Goal: Communication & Community: Answer question/provide support

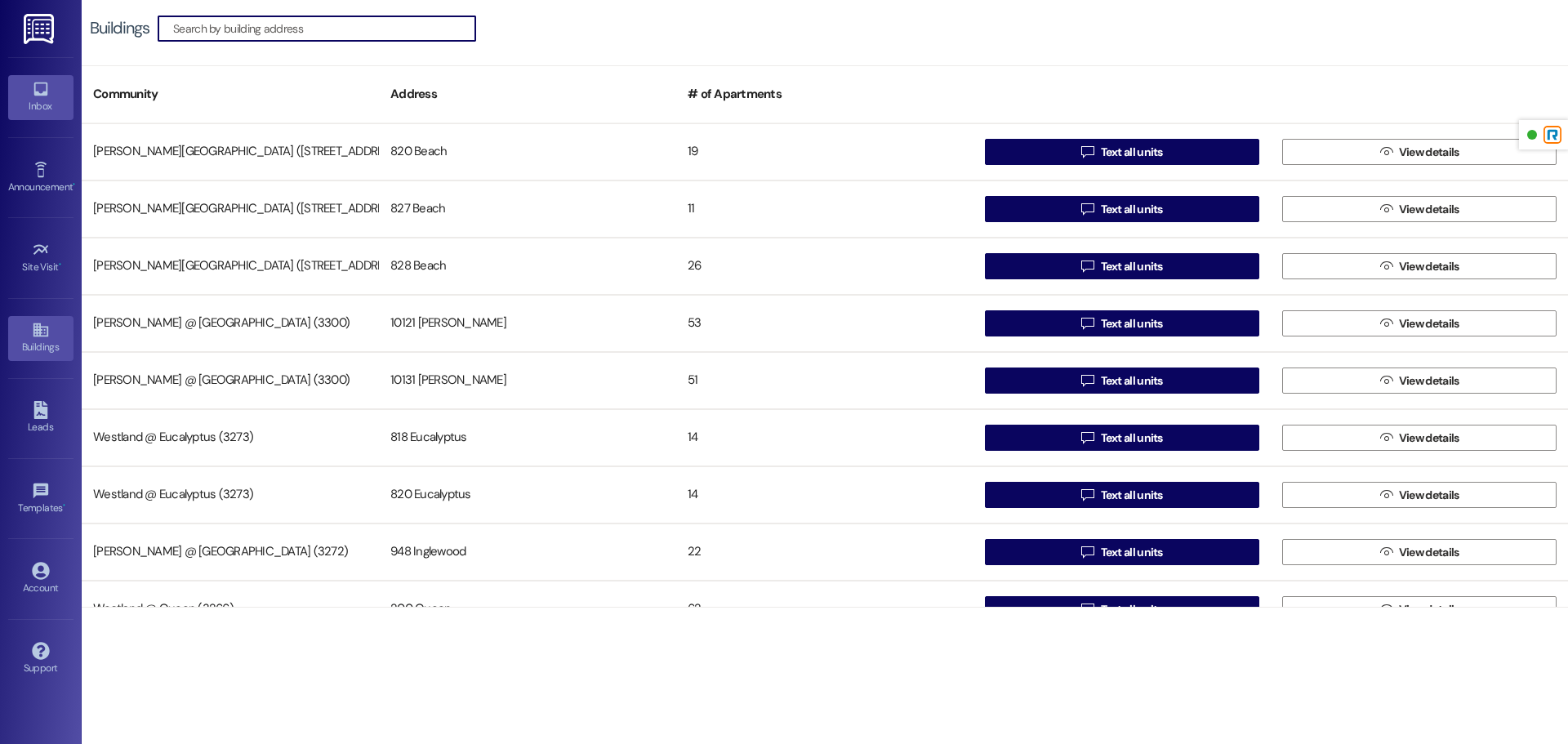
click at [38, 86] on icon at bounding box center [41, 89] width 18 height 18
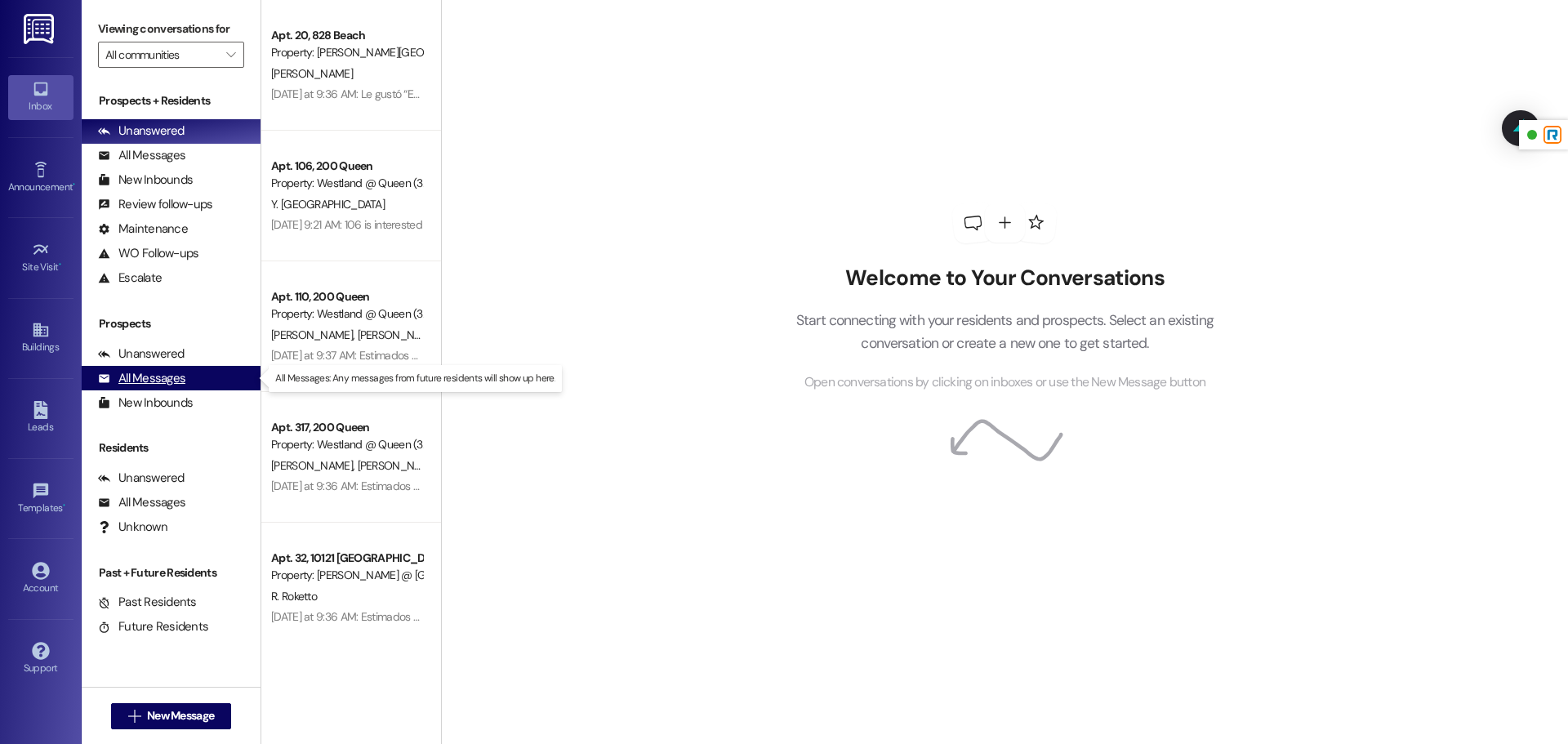
click at [161, 375] on div "All Messages" at bounding box center [141, 378] width 88 height 17
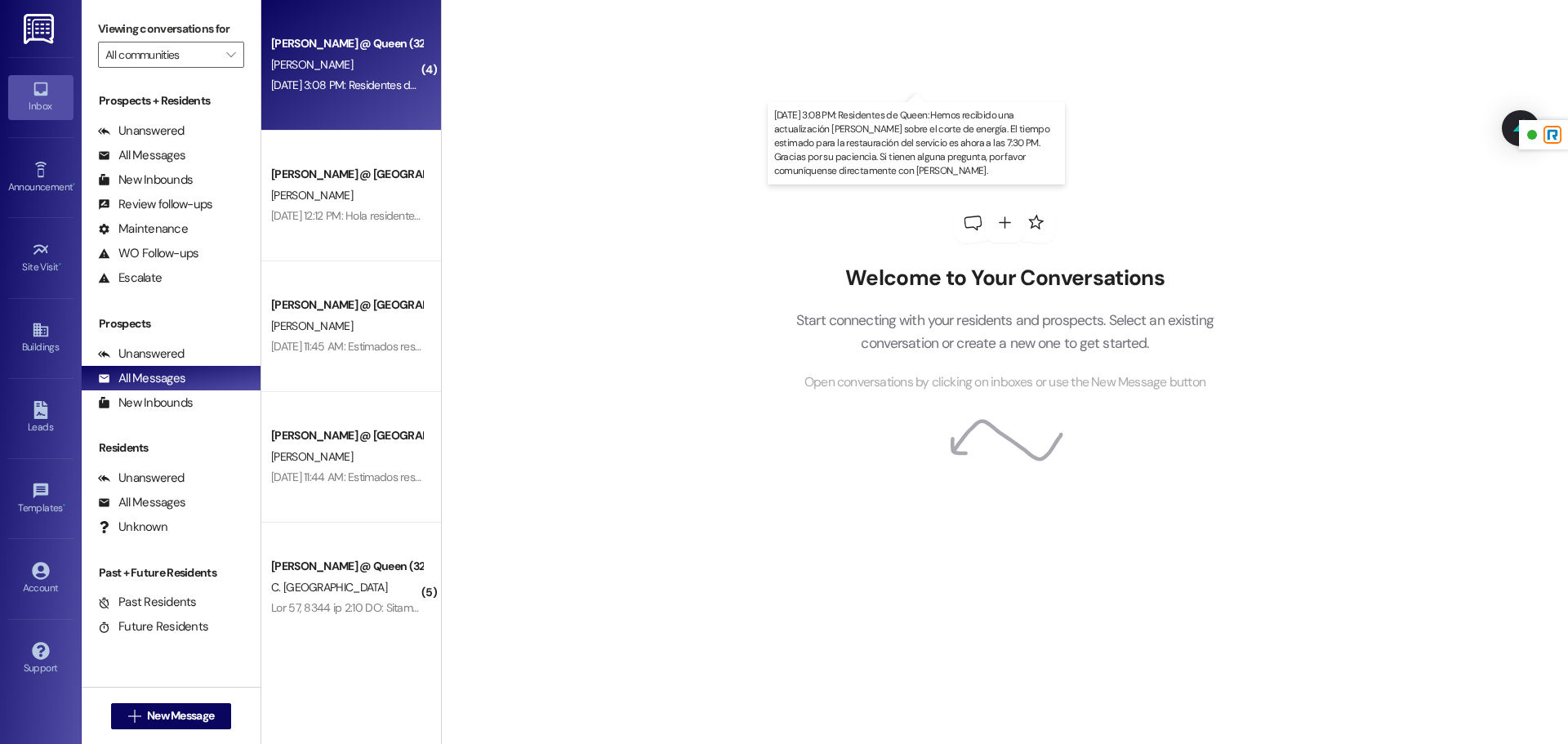
click at [378, 80] on div "[DATE] 3:08 PM: Residentes de Queen: Hemos recibido una actualización [PERSON_N…" at bounding box center [997, 85] width 1452 height 15
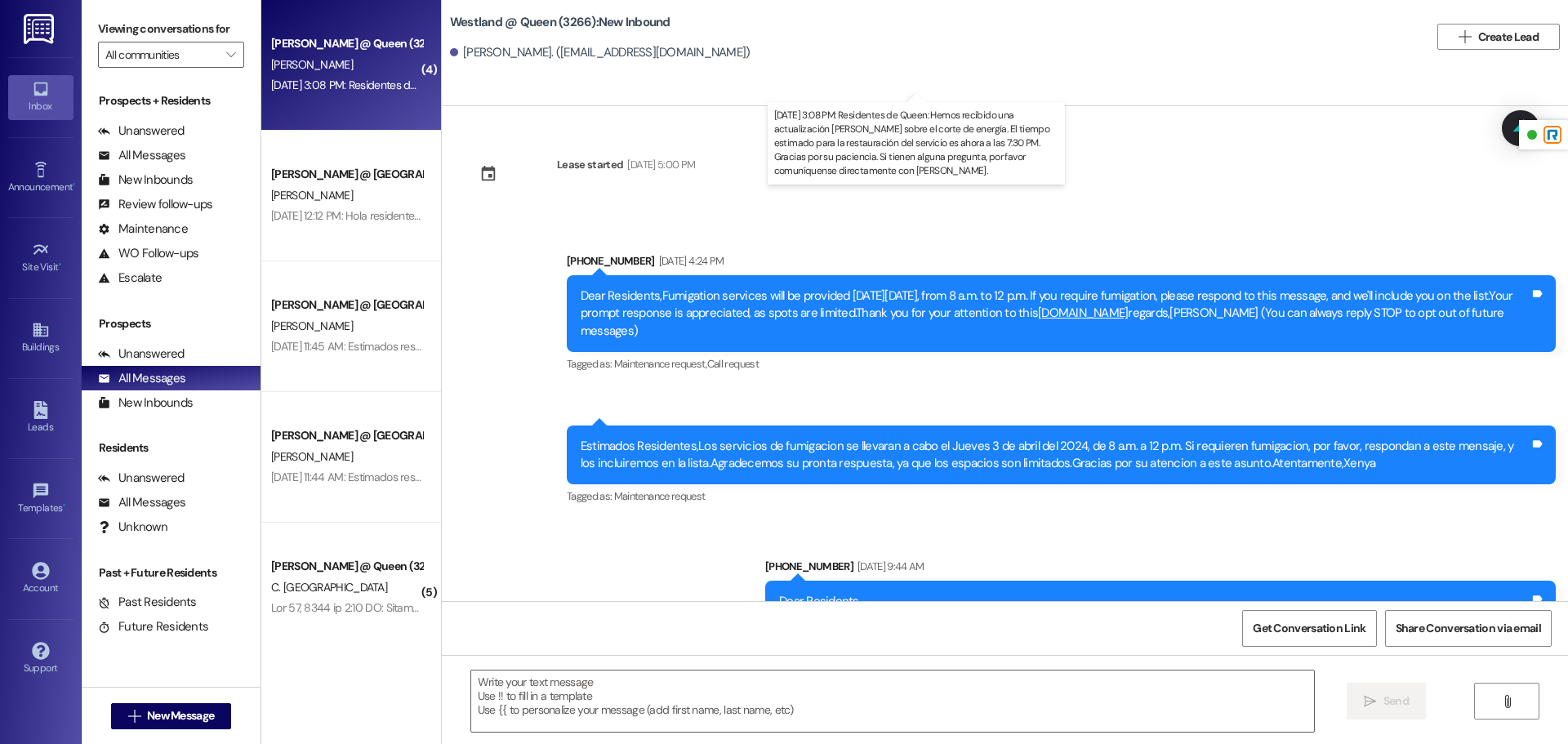
scroll to position [27512, 0]
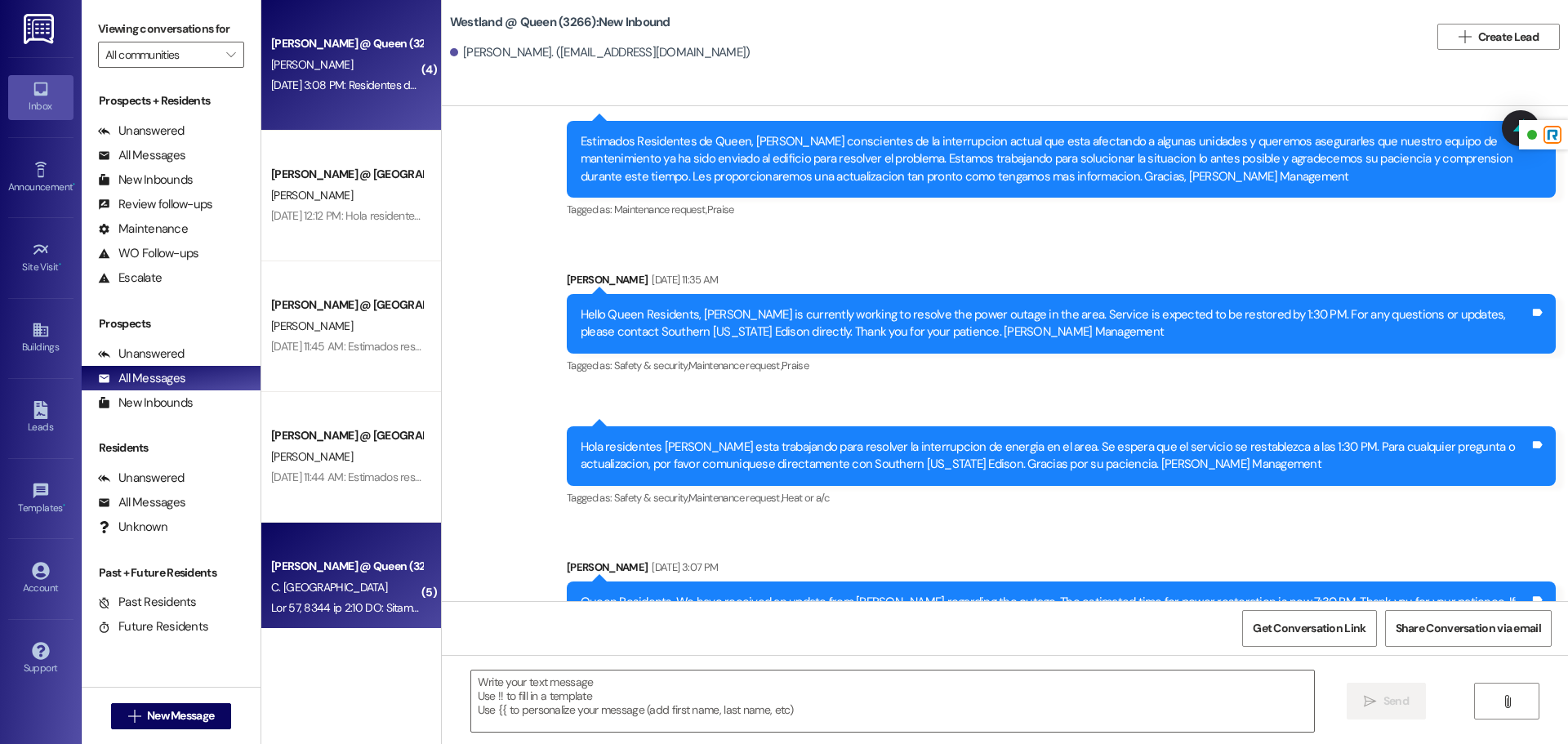
click at [360, 586] on div "C. [GEOGRAPHIC_DATA]" at bounding box center [346, 588] width 154 height 21
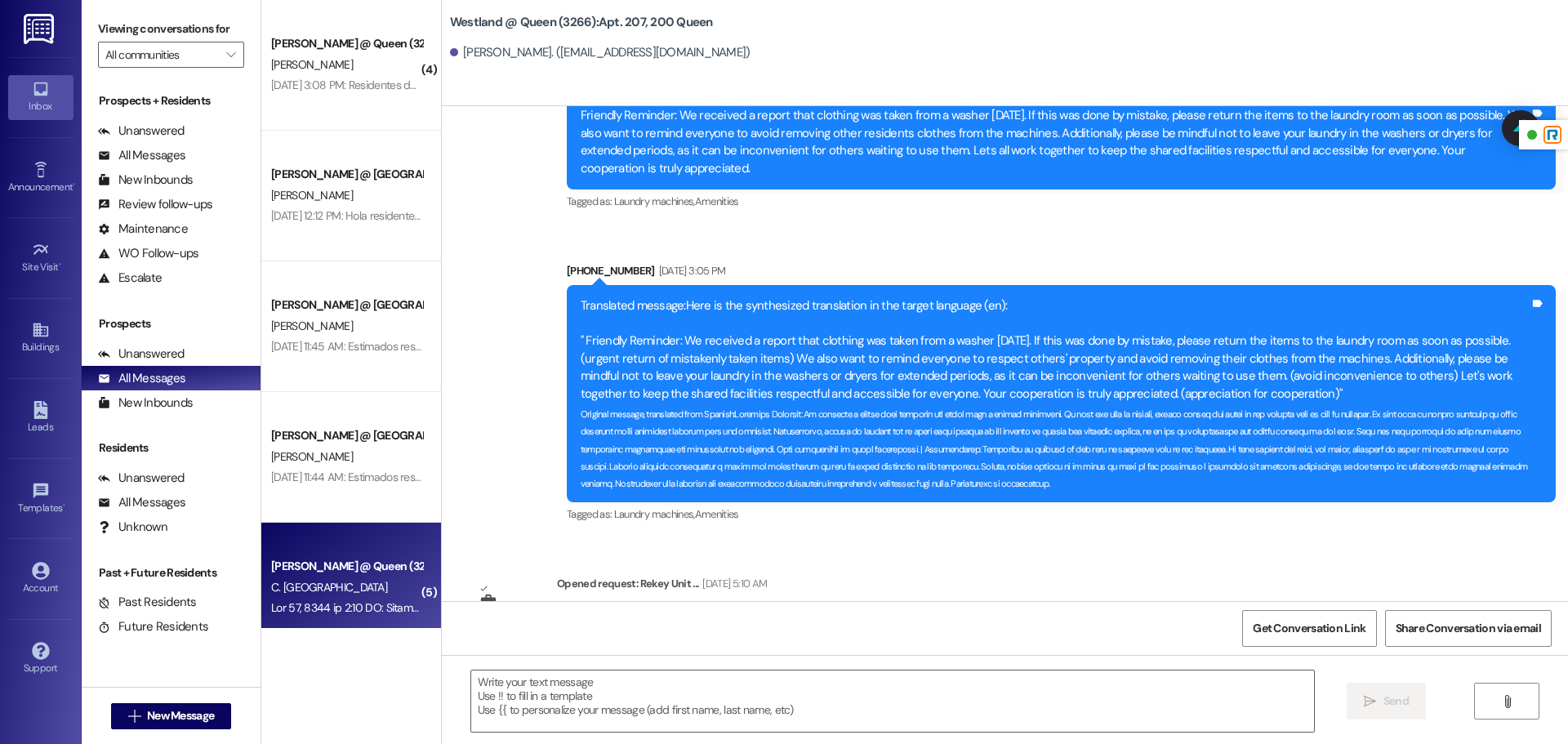
scroll to position [19654, 0]
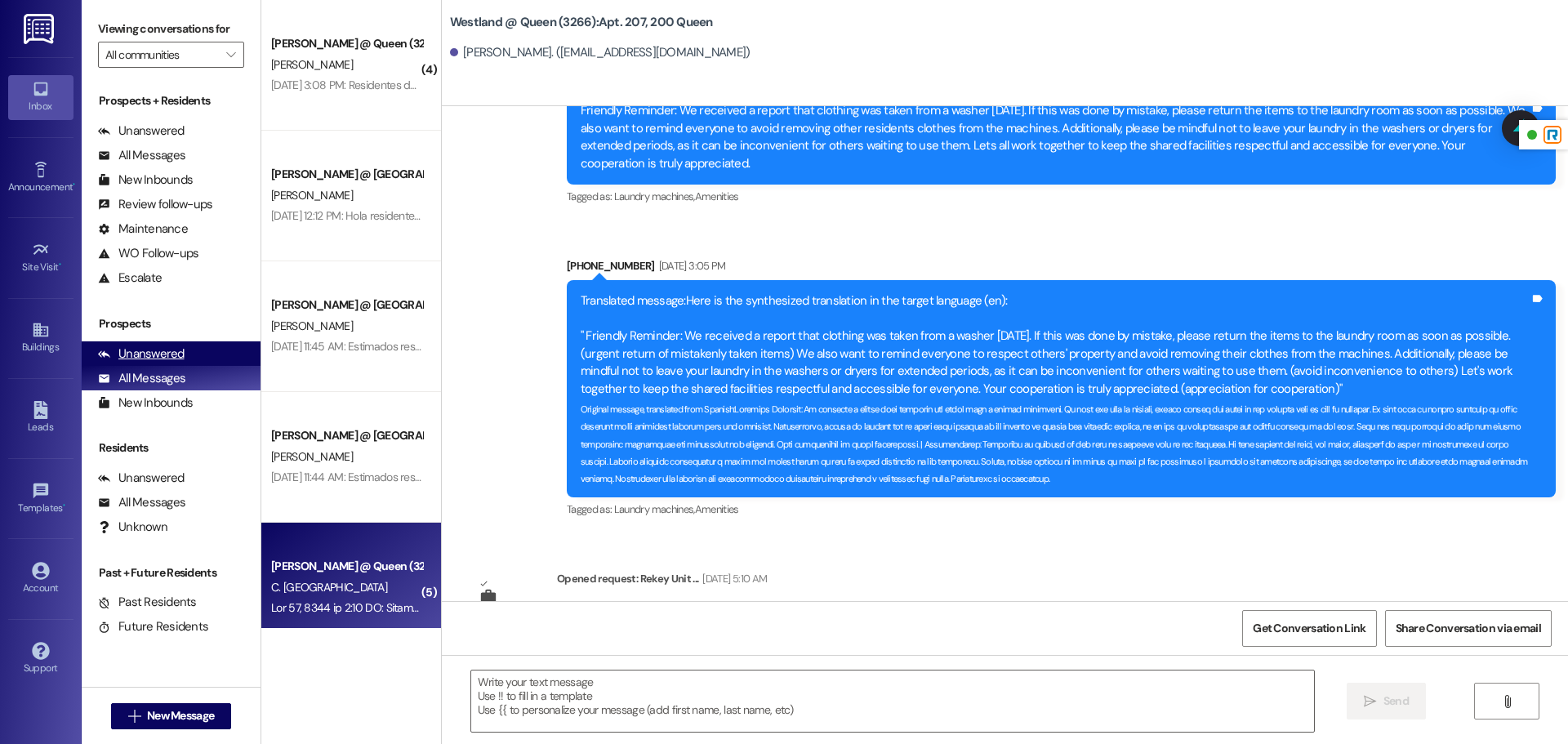
click at [163, 354] on div "Unanswered" at bounding box center [140, 354] width 87 height 17
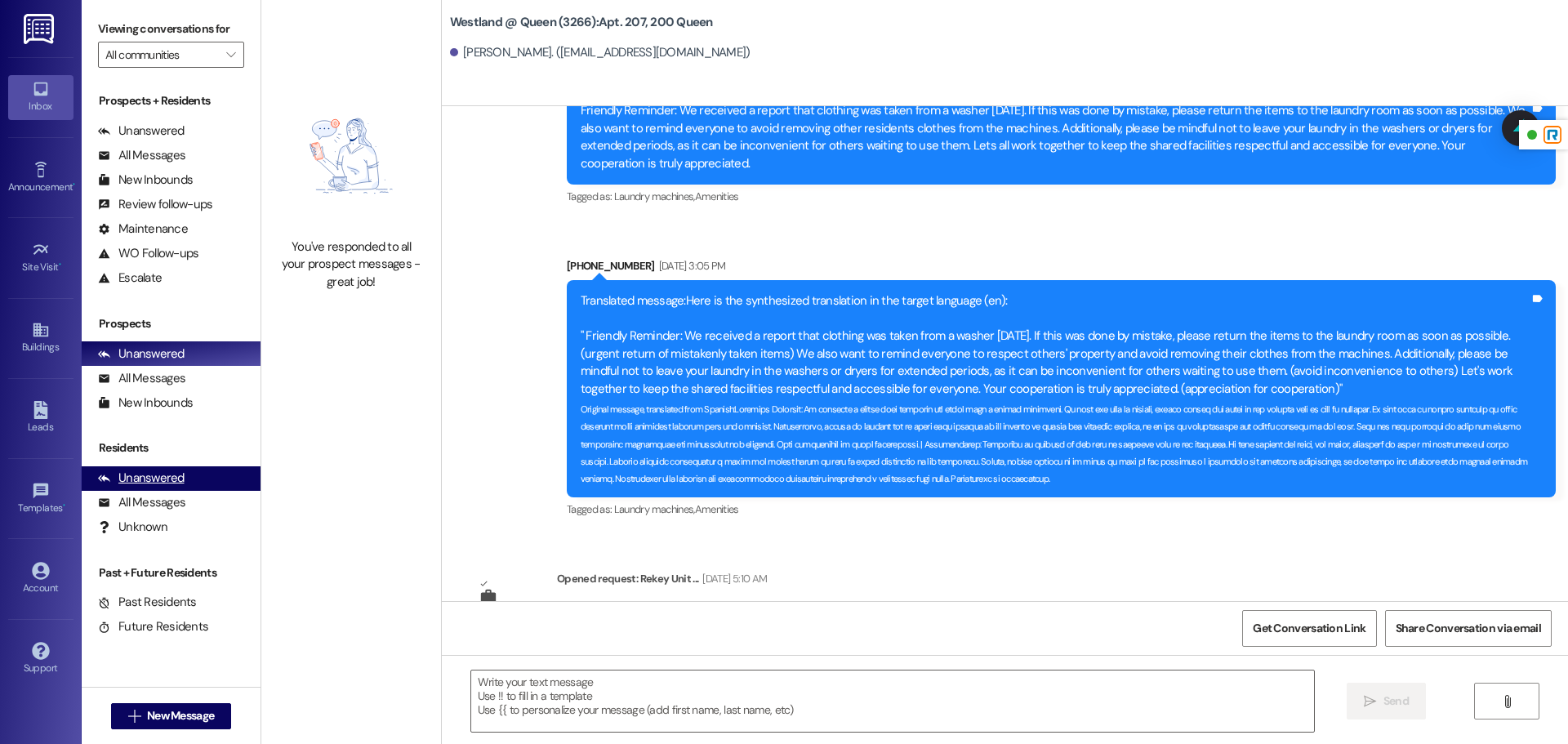
click at [184, 480] on div "Unanswered (0)" at bounding box center [171, 478] width 179 height 25
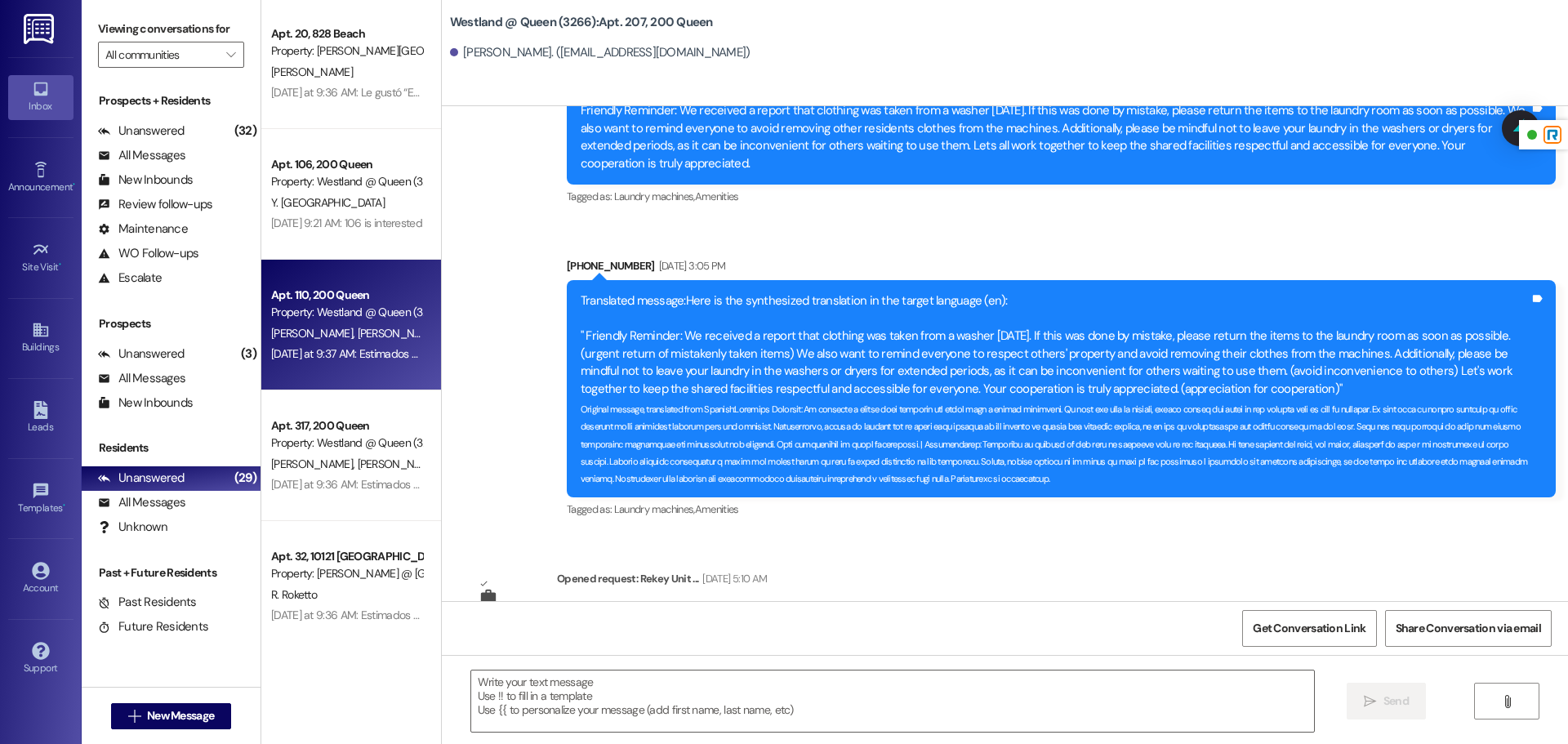
scroll to position [0, 0]
